Goal: Task Accomplishment & Management: Use online tool/utility

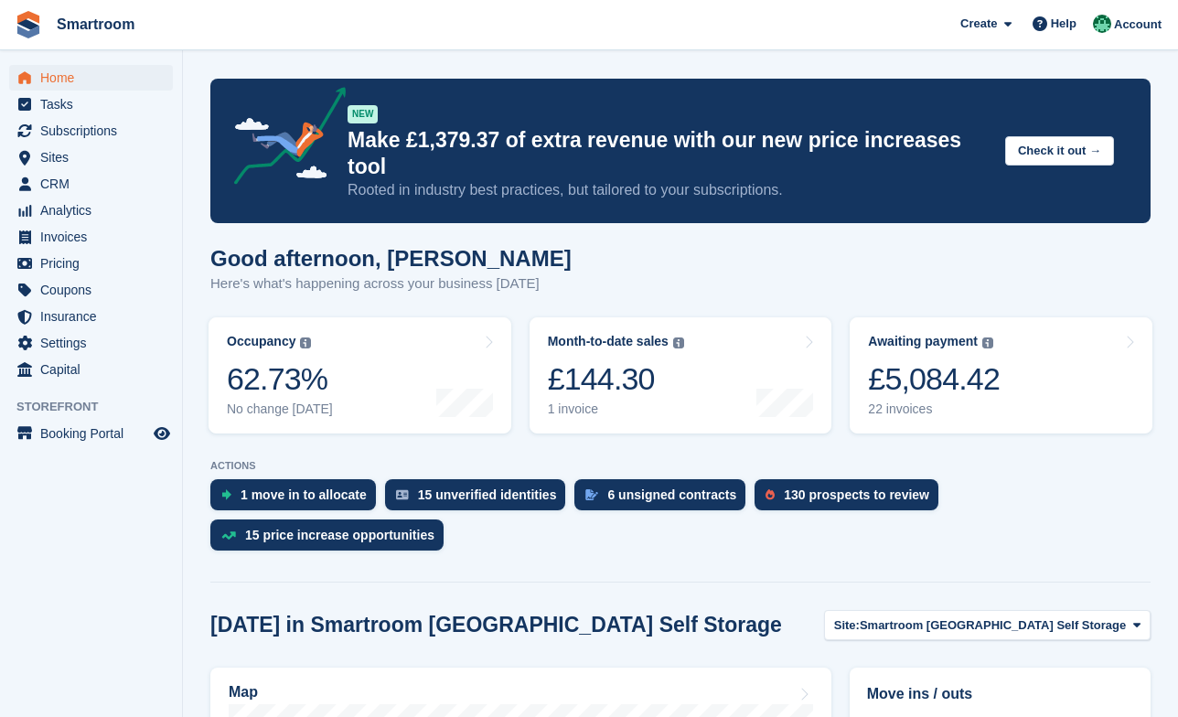
scroll to position [378, 0]
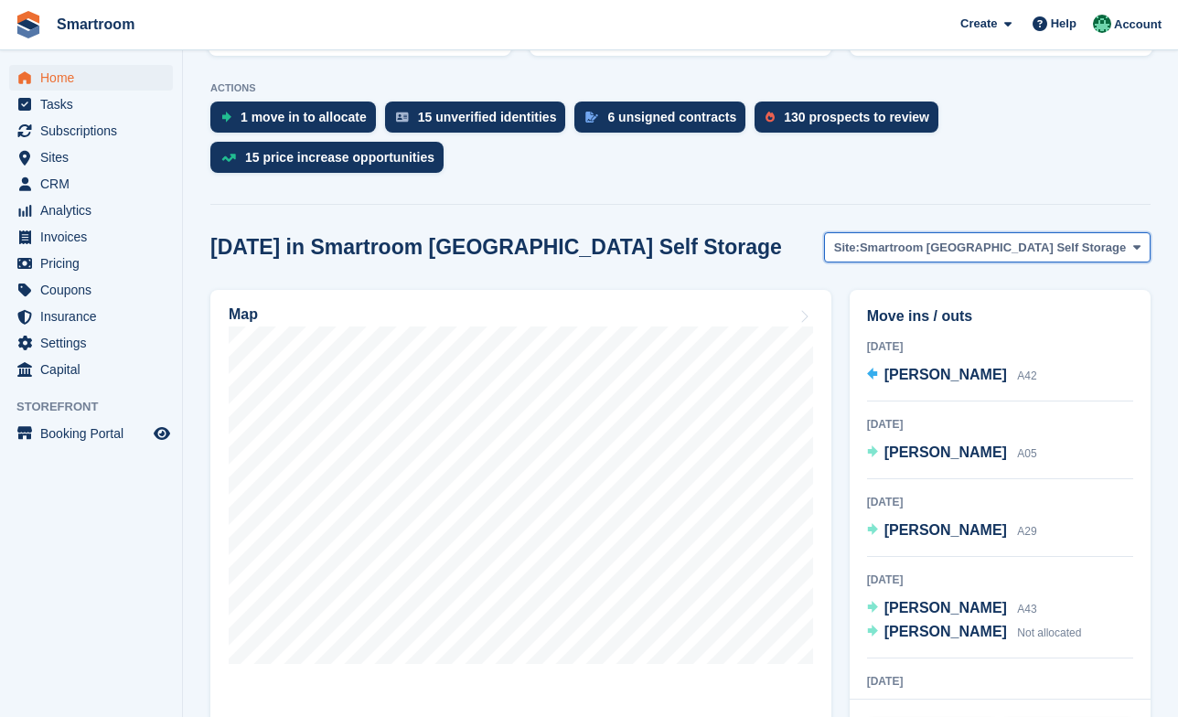
click at [957, 232] on button "Site: Smartroom Stoke Newington Self Storage" at bounding box center [987, 247] width 326 height 30
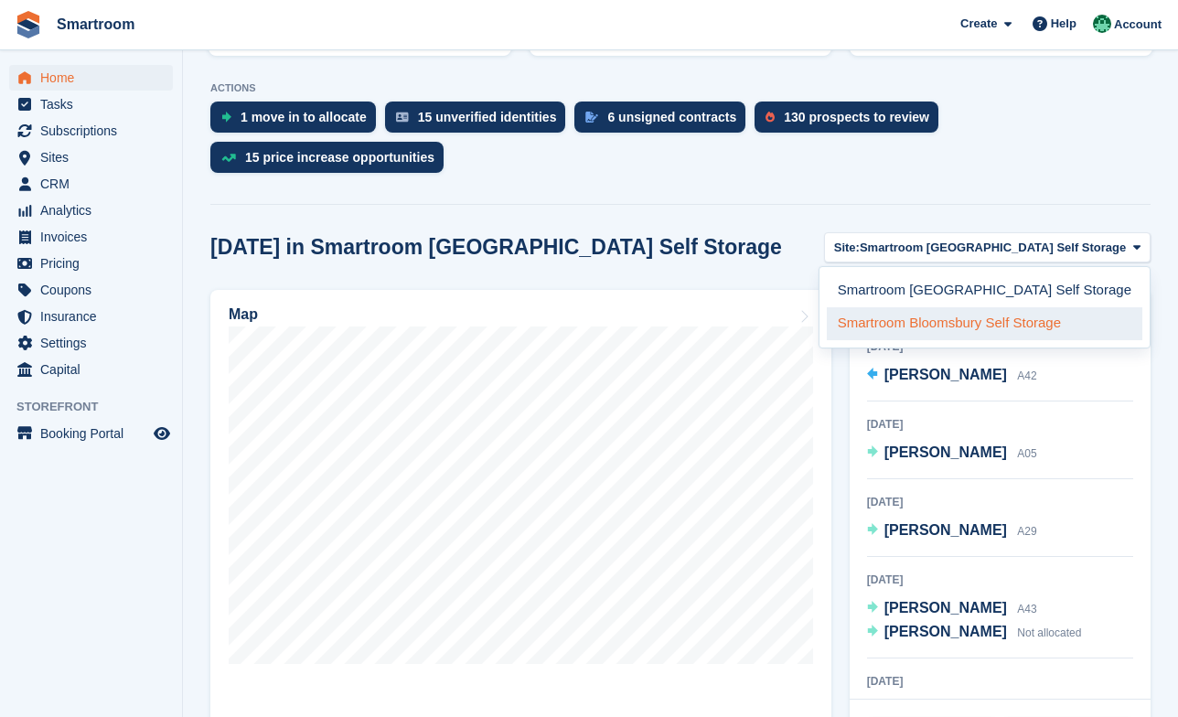
click at [912, 307] on link "Smartroom Bloomsbury Self Storage" at bounding box center [984, 323] width 315 height 33
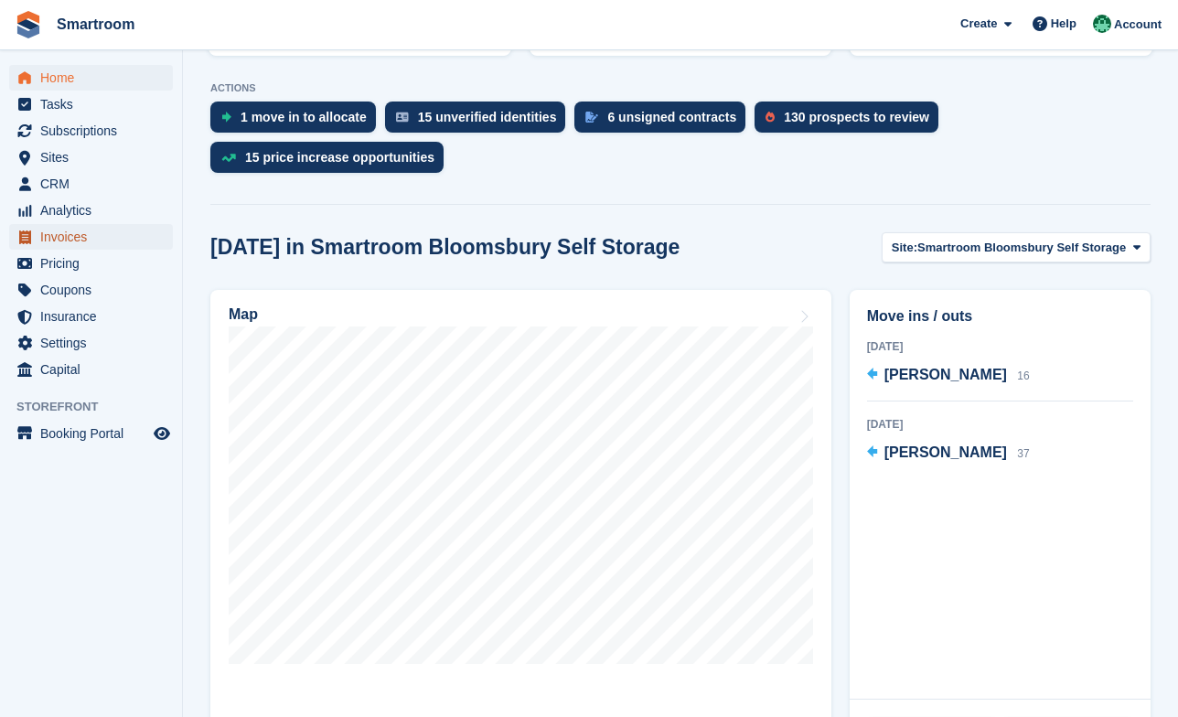
click at [76, 241] on span "Invoices" at bounding box center [95, 237] width 110 height 26
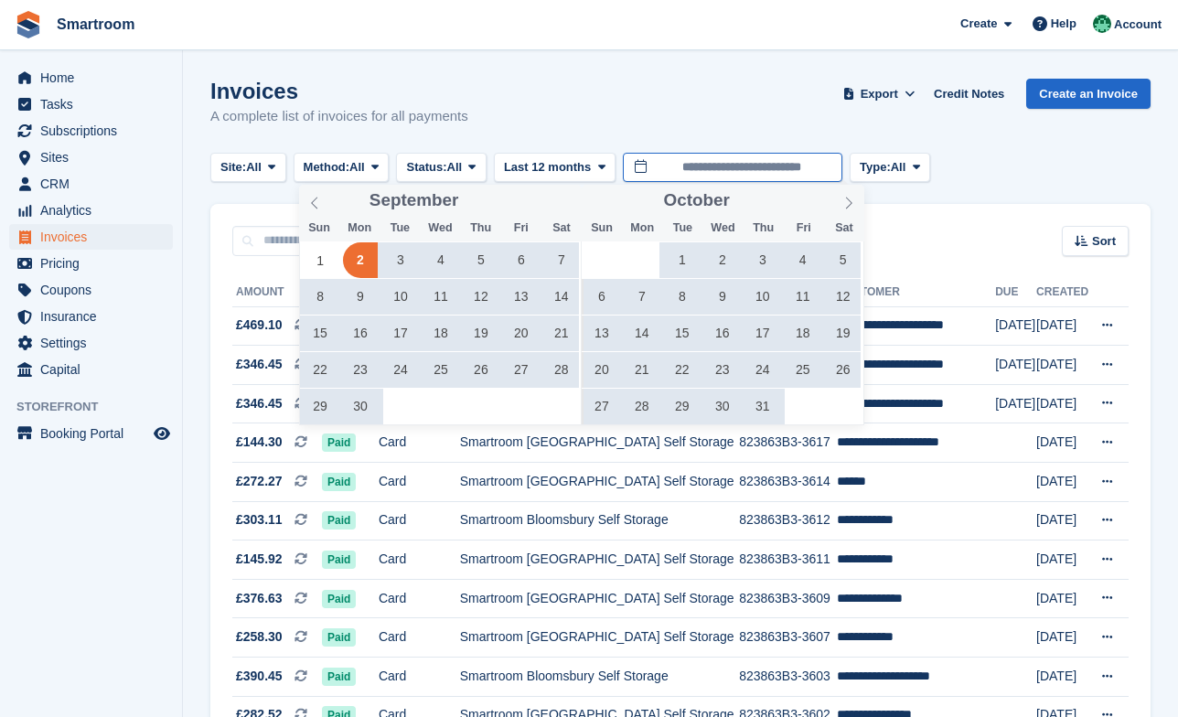
click at [729, 164] on input "**********" at bounding box center [732, 168] width 219 height 30
click at [853, 200] on icon at bounding box center [848, 203] width 13 height 13
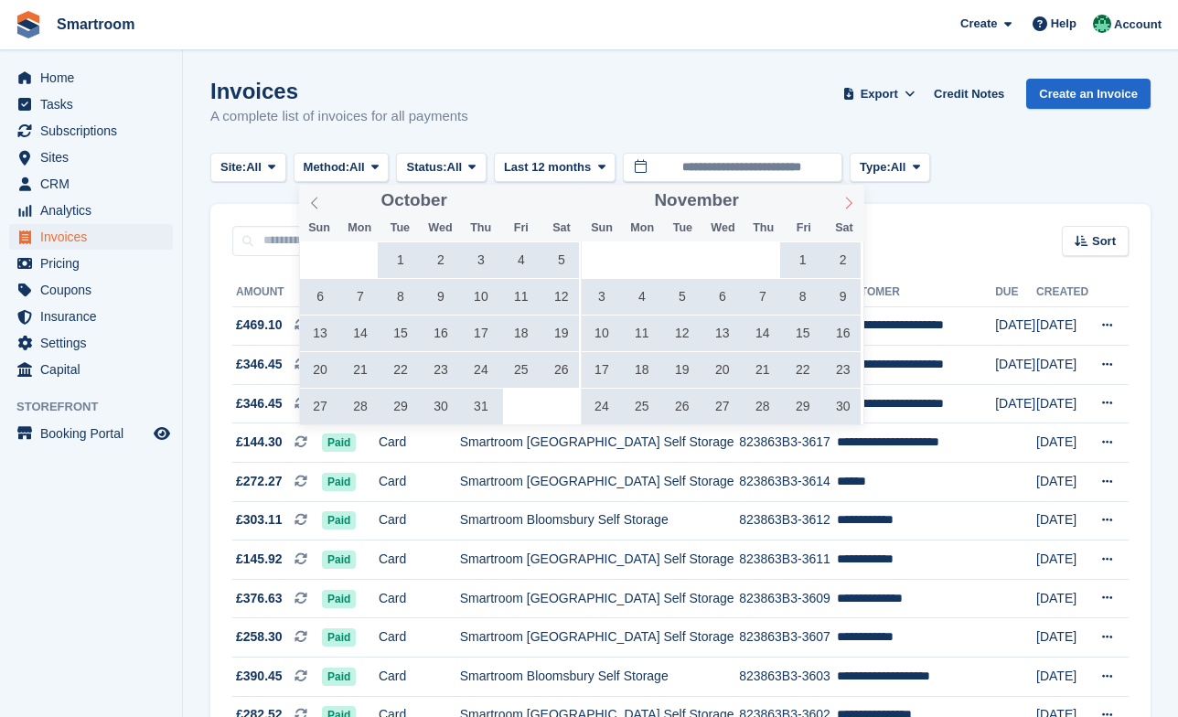
click at [853, 200] on icon at bounding box center [848, 203] width 13 height 13
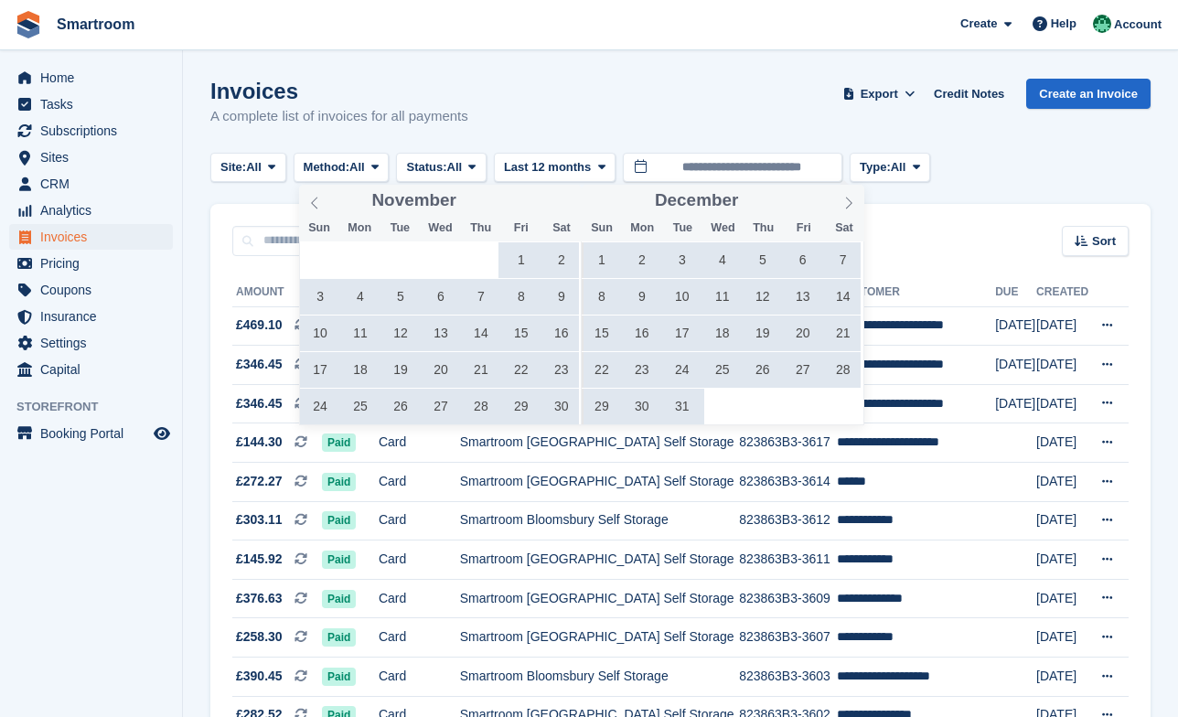
click at [601, 245] on span "1" at bounding box center [601, 260] width 36 height 36
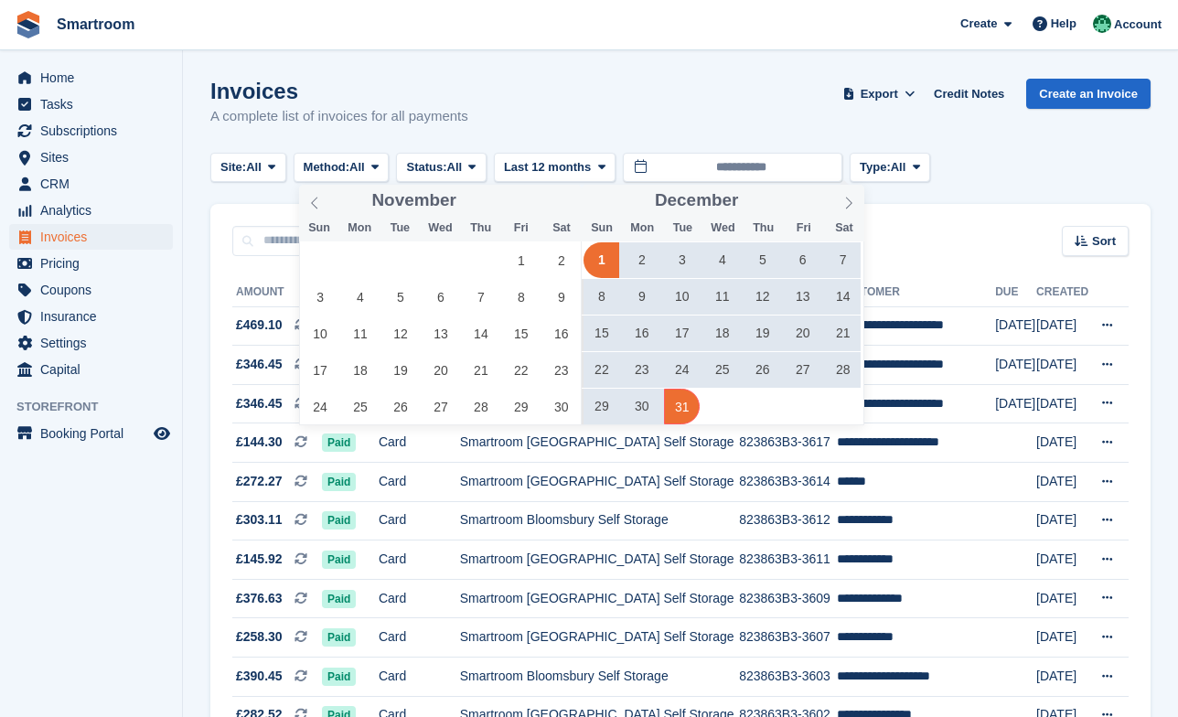
click at [683, 406] on span "31" at bounding box center [682, 407] width 36 height 36
type input "**********"
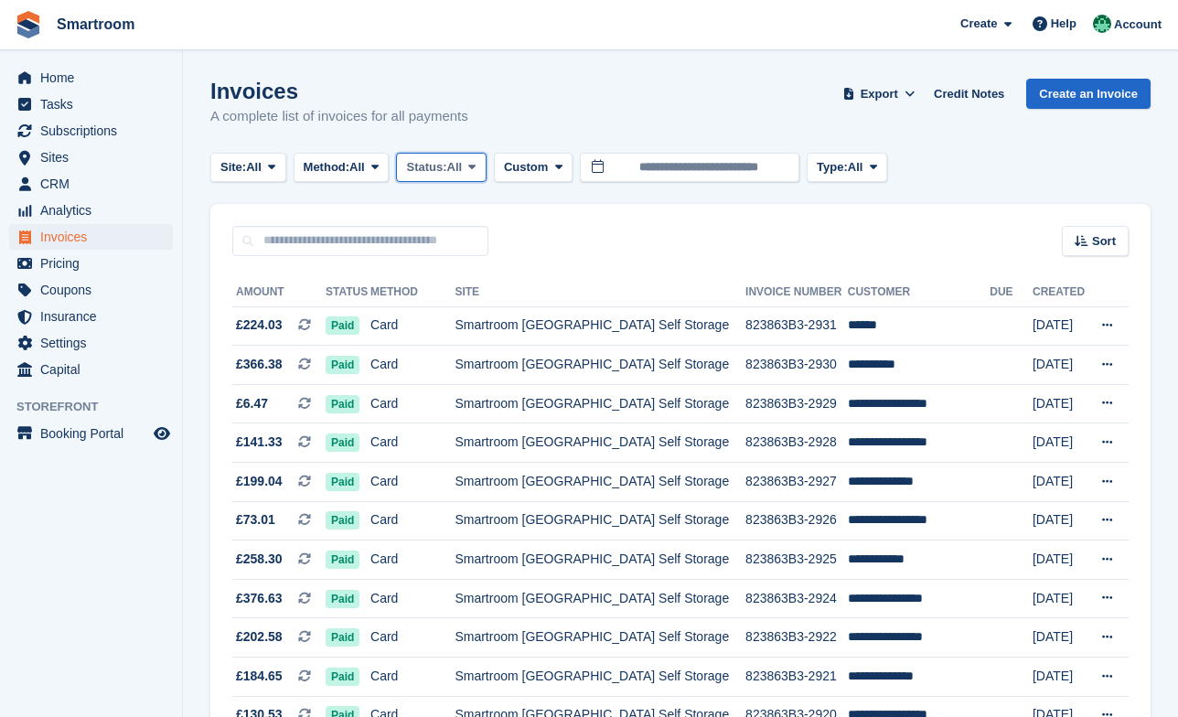
click at [446, 166] on span "Status:" at bounding box center [426, 167] width 40 height 18
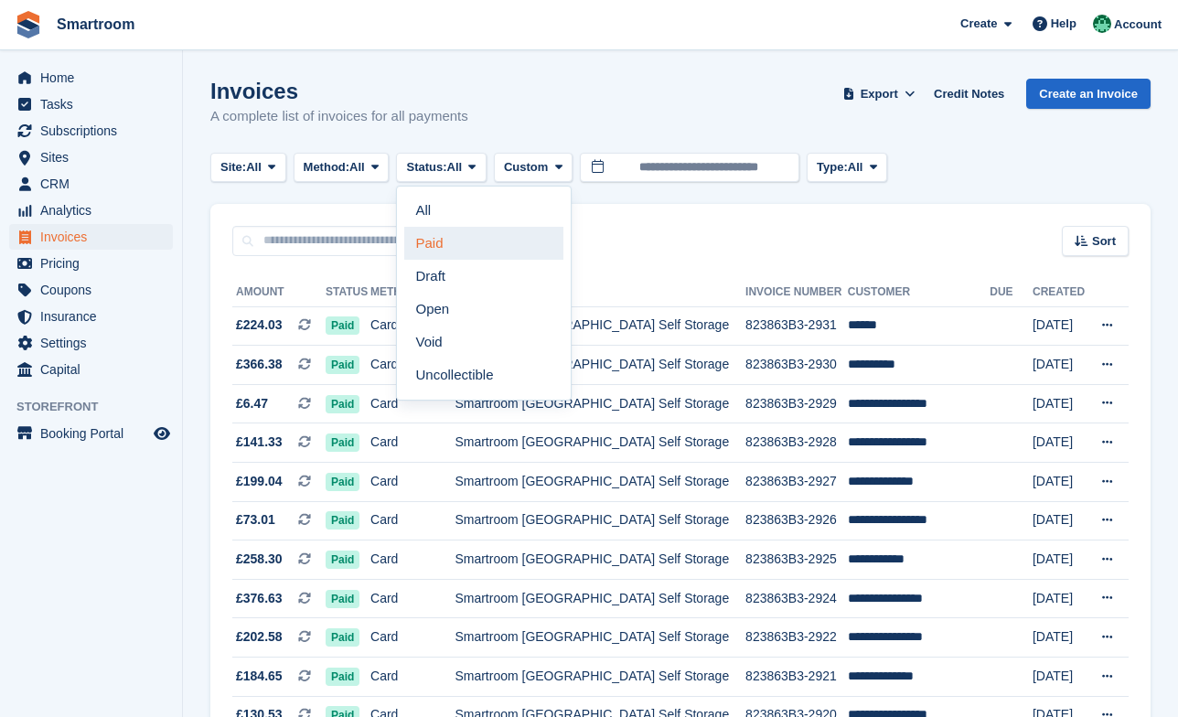
click at [490, 257] on link "Paid" at bounding box center [483, 243] width 159 height 33
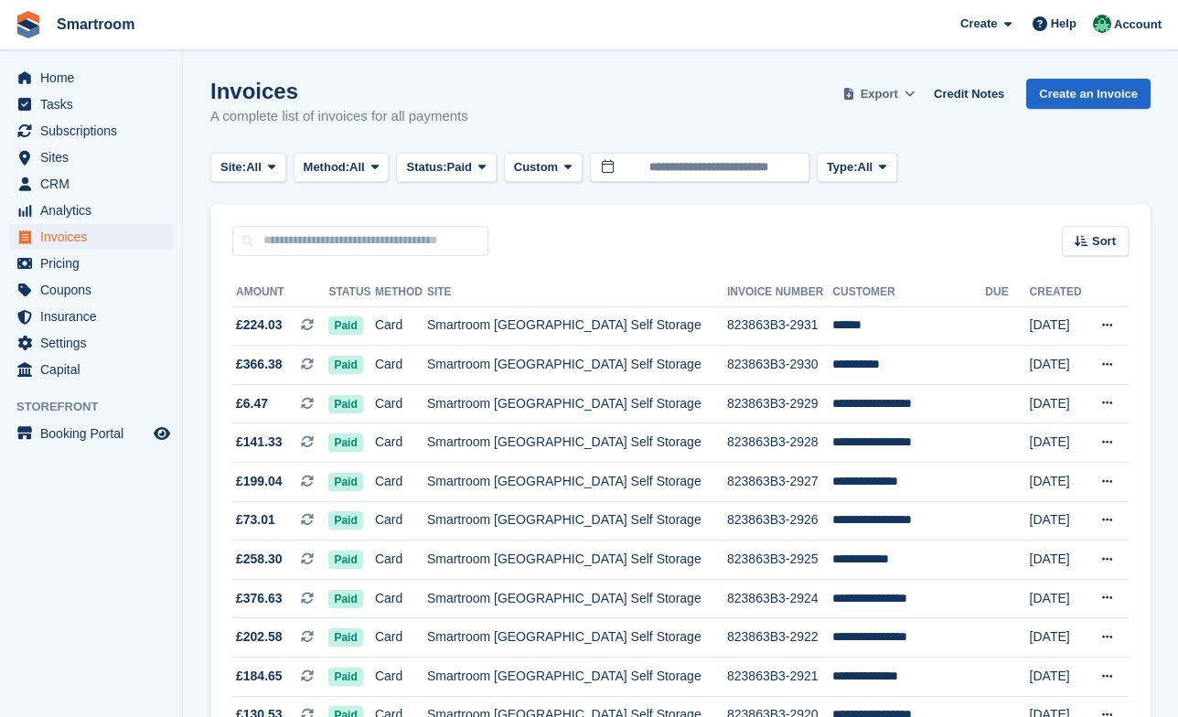
click at [889, 106] on button "Export" at bounding box center [879, 94] width 80 height 30
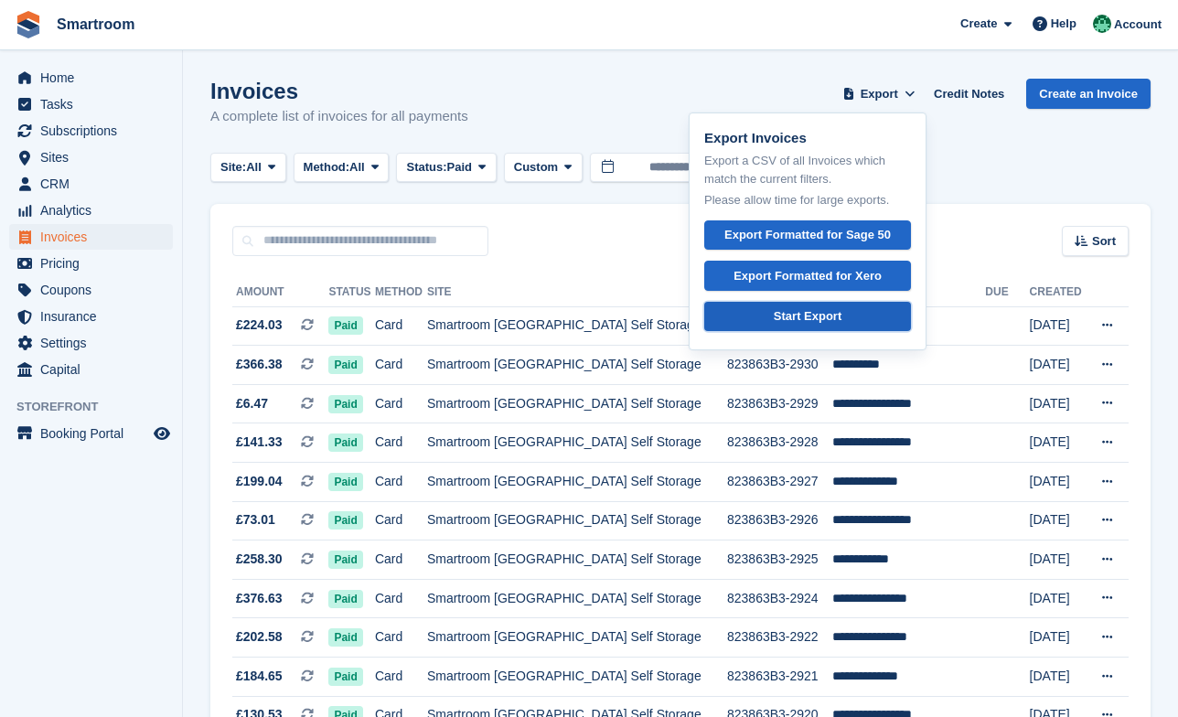
click at [866, 323] on link "Start Export" at bounding box center [807, 317] width 207 height 30
